Goal: Transaction & Acquisition: Purchase product/service

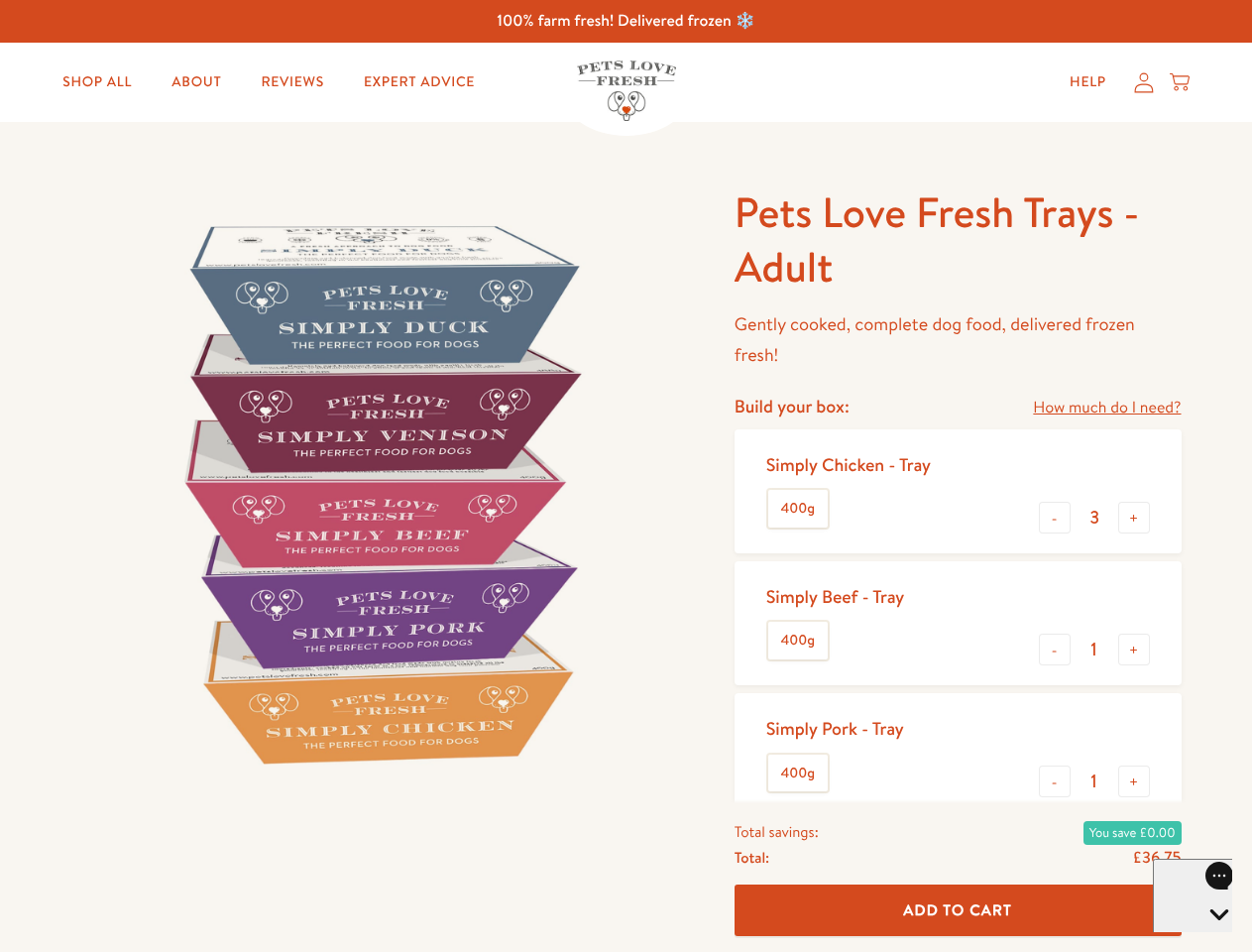
click at [626, 476] on img at bounding box center [380, 493] width 616 height 616
click at [1106, 408] on link "How much do I need?" at bounding box center [1106, 408] width 148 height 27
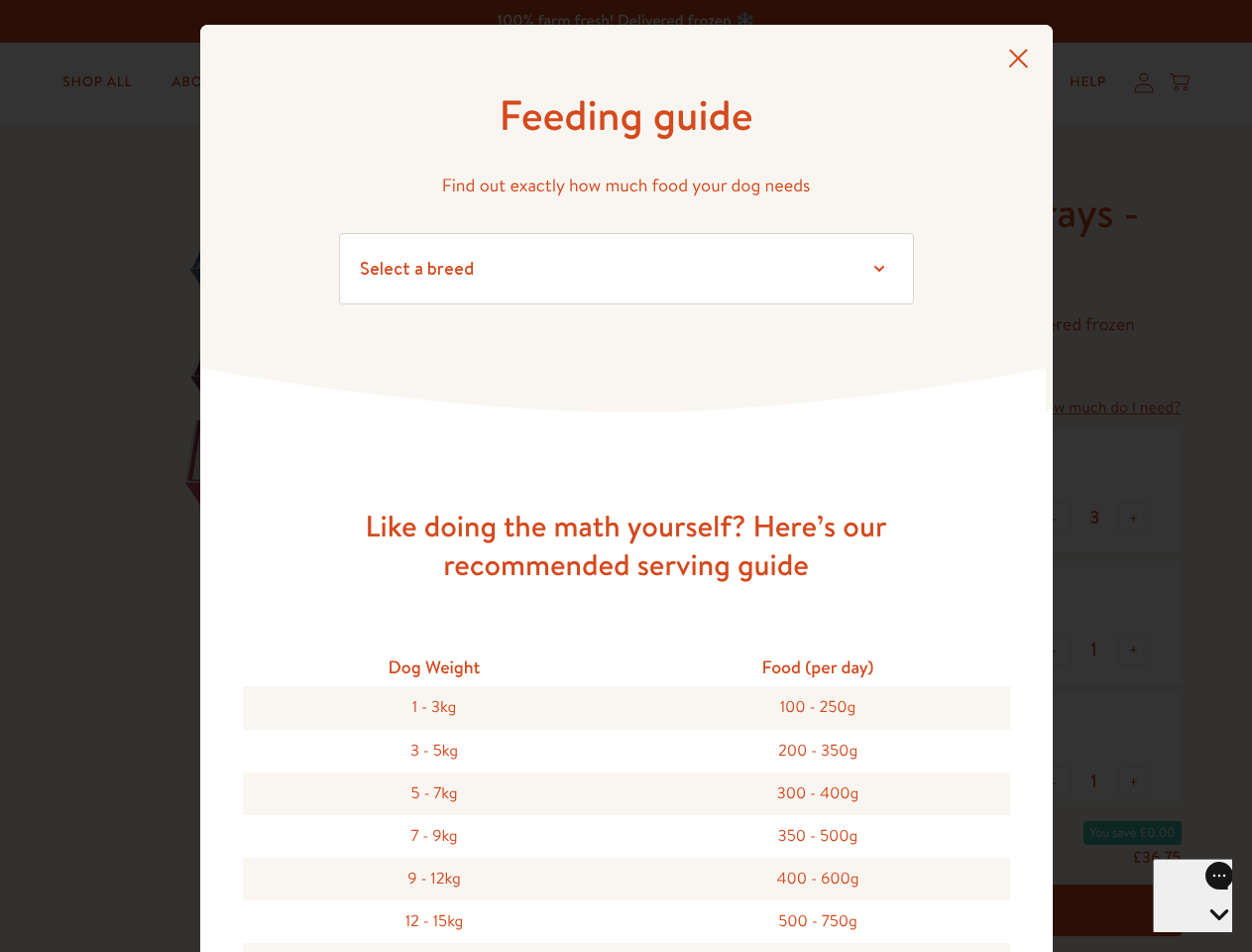
click at [1055, 517] on div "Feeding guide Find out exactly how much food your dog needs Select a breed Affe…" at bounding box center [626, 476] width 1252 height 952
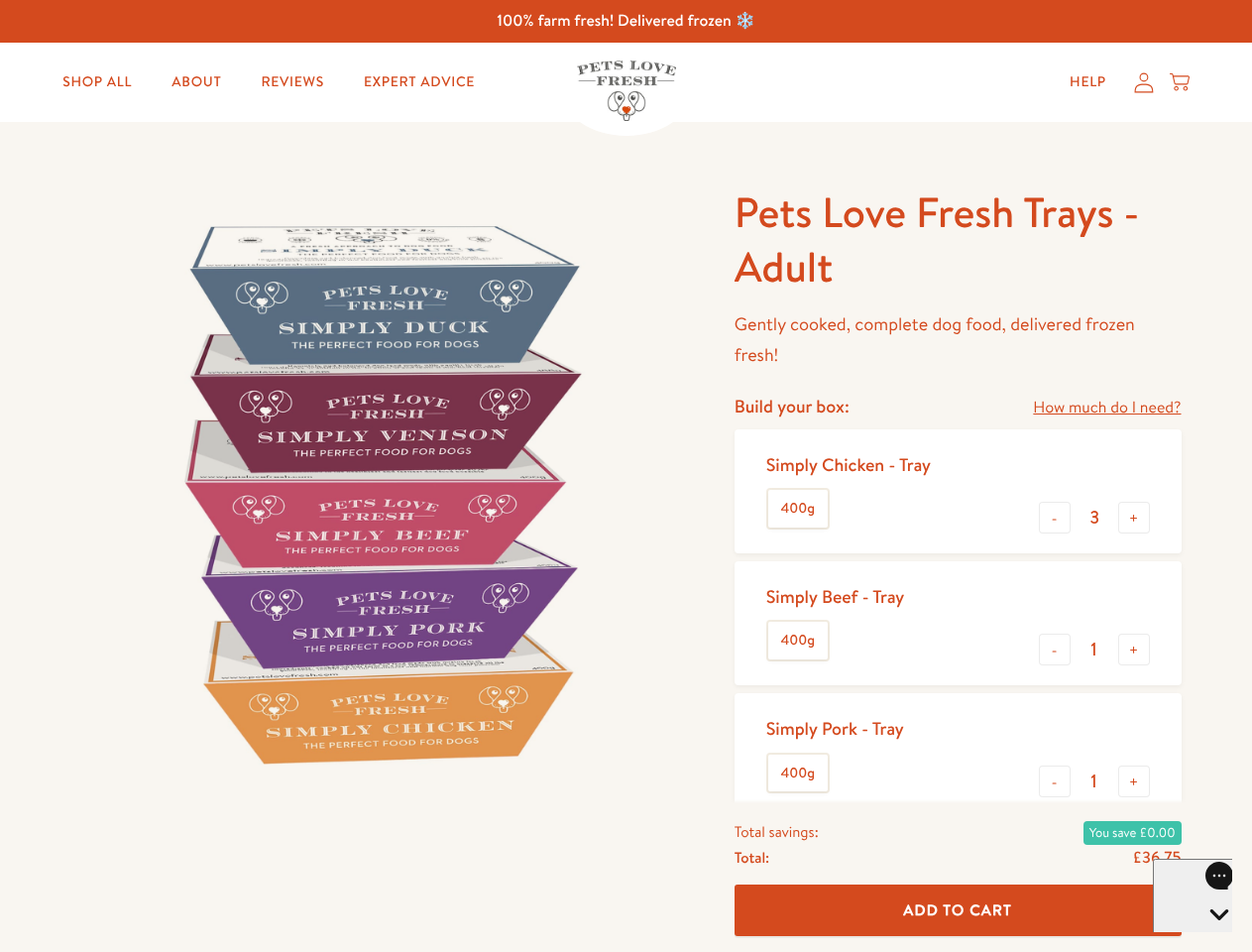
click at [1134, 517] on button "+" at bounding box center [1134, 517] width 32 height 32
type input "4"
click at [1055, 650] on button "-" at bounding box center [1055, 650] width 32 height 32
click at [1134, 650] on button "+" at bounding box center [1134, 650] width 32 height 32
type input "1"
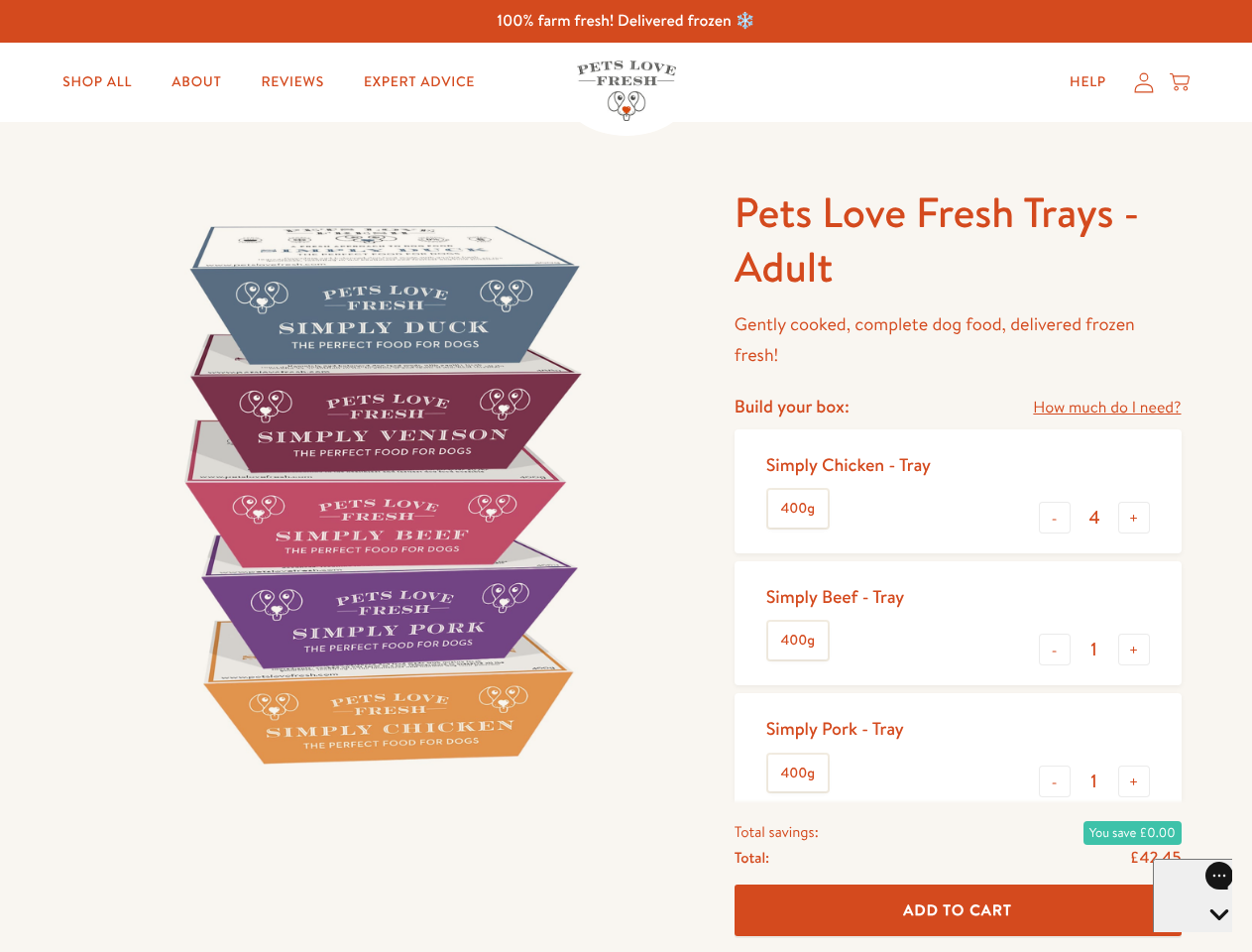
click at [1055, 782] on button "-" at bounding box center [1055, 782] width 32 height 32
click at [1134, 782] on button "+" at bounding box center [1134, 782] width 32 height 32
type input "1"
click at [958, 910] on span "Add To Cart" at bounding box center [957, 909] width 109 height 21
click at [1210, 939] on icon "Open gorgias live chat" at bounding box center [1219, 948] width 19 height 19
